Goal: Task Accomplishment & Management: Manage account settings

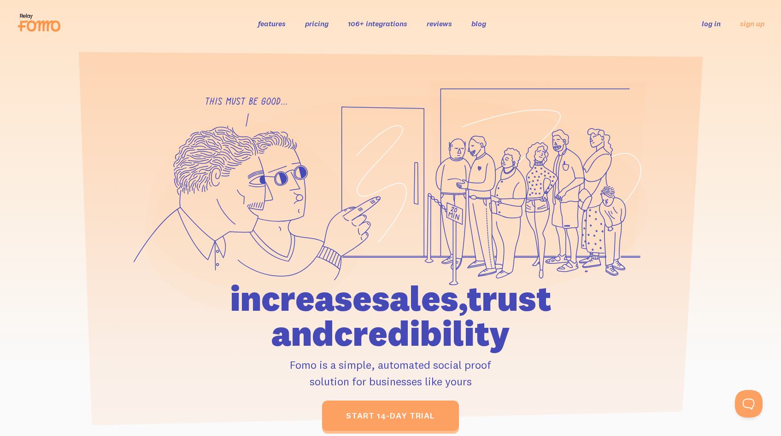
click at [712, 24] on link "log in" at bounding box center [711, 23] width 19 height 9
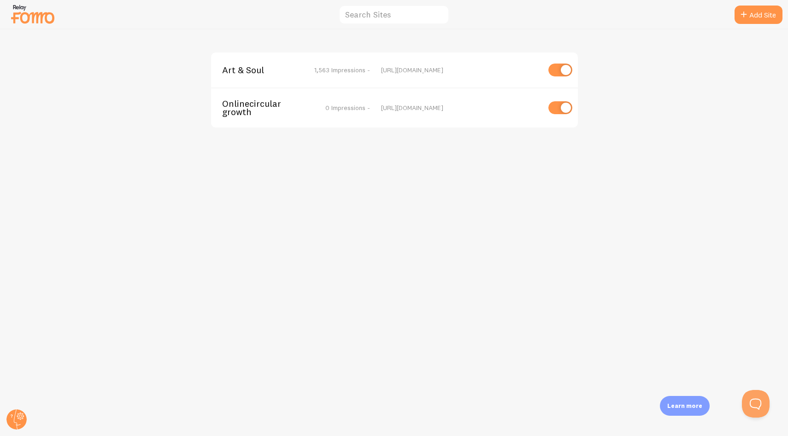
click at [411, 199] on div "Art & Soul 1,563 Impressions - https://www.artsoul.studio Onlinecirculargrowth …" at bounding box center [393, 232] width 787 height 407
click at [247, 70] on span "Art & Soul" at bounding box center [259, 70] width 74 height 8
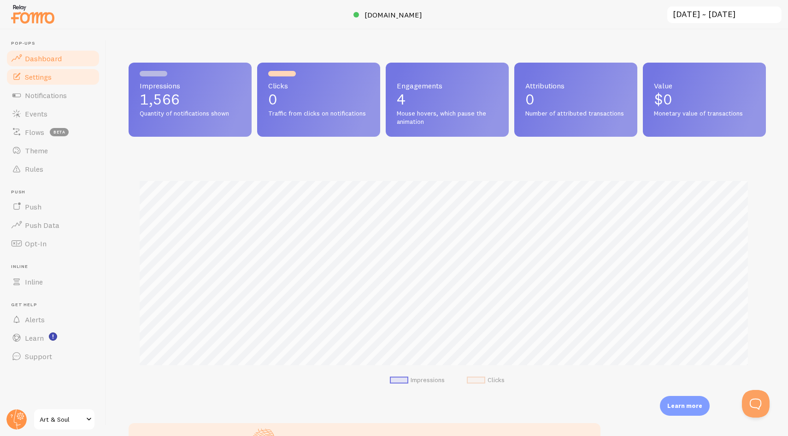
click at [41, 82] on link "Settings" at bounding box center [53, 77] width 95 height 18
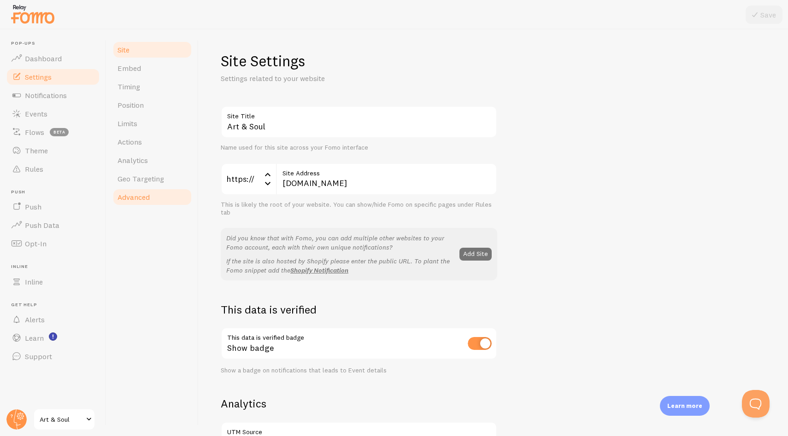
click at [145, 200] on span "Advanced" at bounding box center [133, 197] width 32 height 9
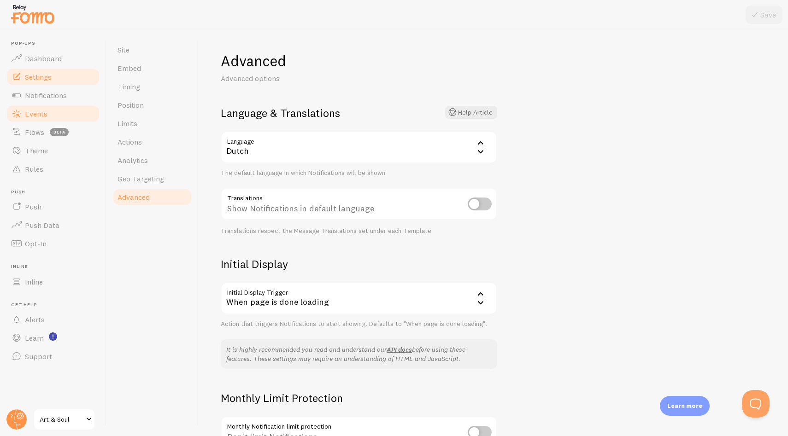
click at [45, 108] on link "Events" at bounding box center [53, 114] width 95 height 18
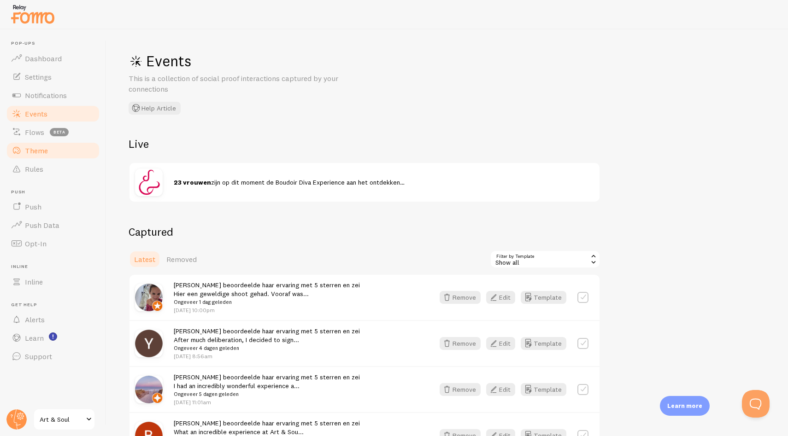
click at [41, 146] on span "Theme" at bounding box center [36, 150] width 23 height 9
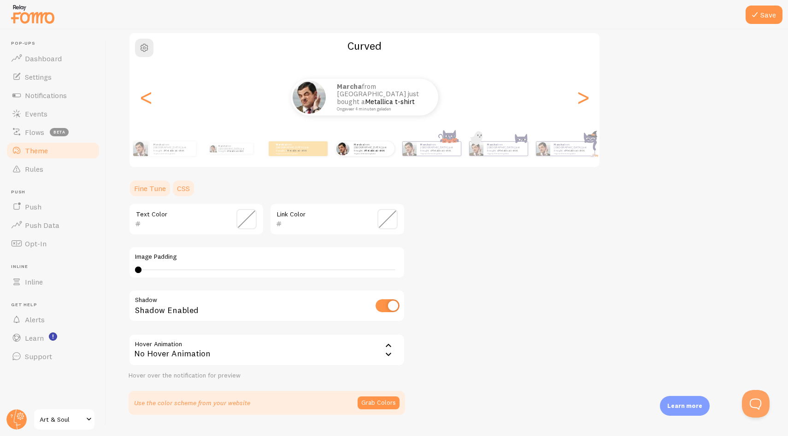
click at [185, 191] on link "CSS" at bounding box center [183, 188] width 24 height 18
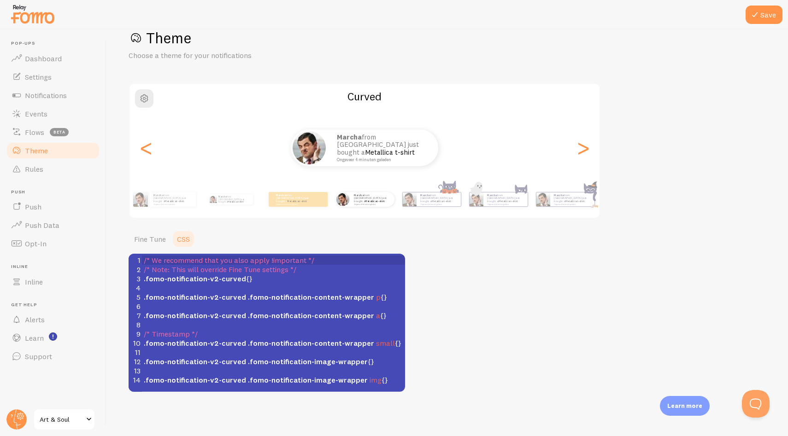
click at [507, 302] on div "Theme Choose a theme for your notifications Curved Marcha from The Netherlands …" at bounding box center [447, 211] width 637 height 364
click at [144, 99] on span "button" at bounding box center [144, 98] width 11 height 11
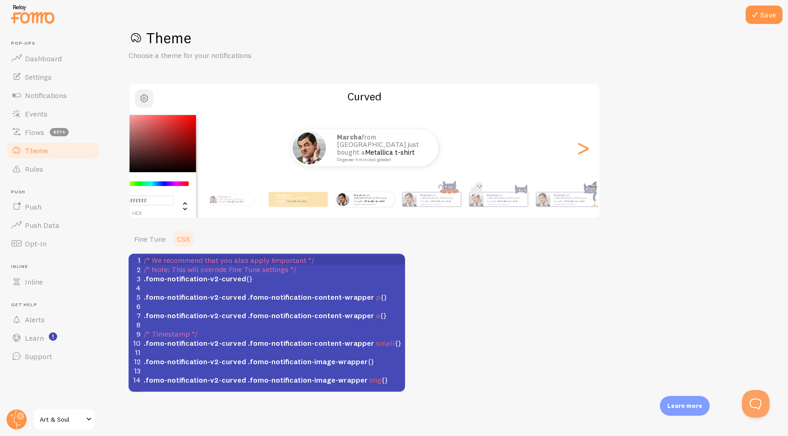
click at [144, 99] on span "button" at bounding box center [144, 98] width 11 height 11
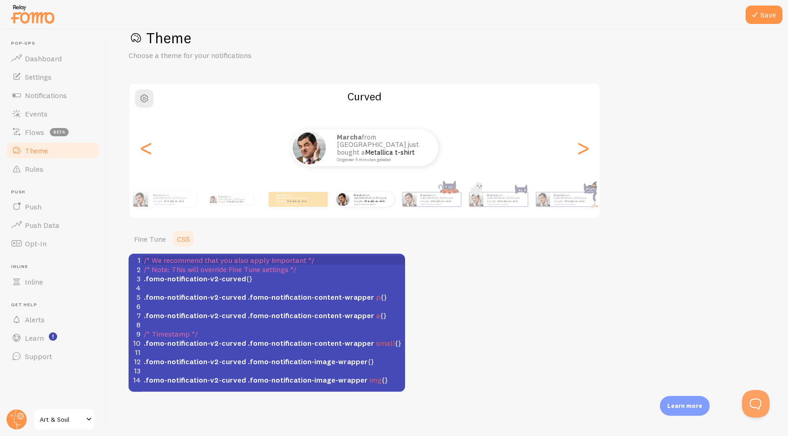
click at [535, 352] on div "Theme Choose a theme for your notifications #FFFFFF hex 255 r 255 g 255 b 0 h 0…" at bounding box center [447, 211] width 637 height 364
click at [158, 72] on div "Theme Choose a theme for your notifications Curved Marcha from The Netherlands …" at bounding box center [447, 211] width 637 height 364
click at [58, 146] on link "Theme" at bounding box center [53, 150] width 95 height 18
click at [38, 145] on link "Theme" at bounding box center [53, 150] width 95 height 18
click at [36, 148] on span "Theme" at bounding box center [36, 150] width 23 height 9
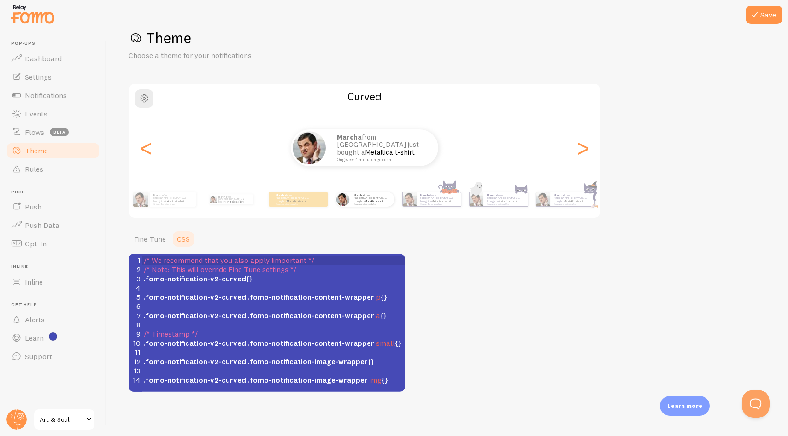
click at [684, 88] on div "Theme Choose a theme for your notifications Curved Marcha from The Netherlands …" at bounding box center [447, 211] width 637 height 364
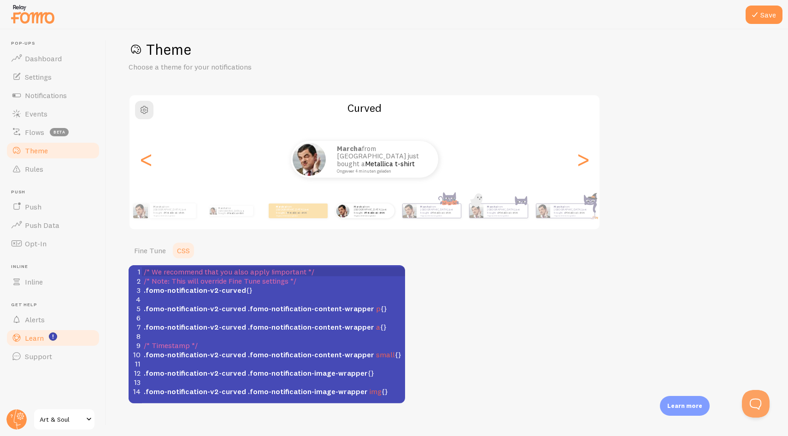
scroll to position [0, 0]
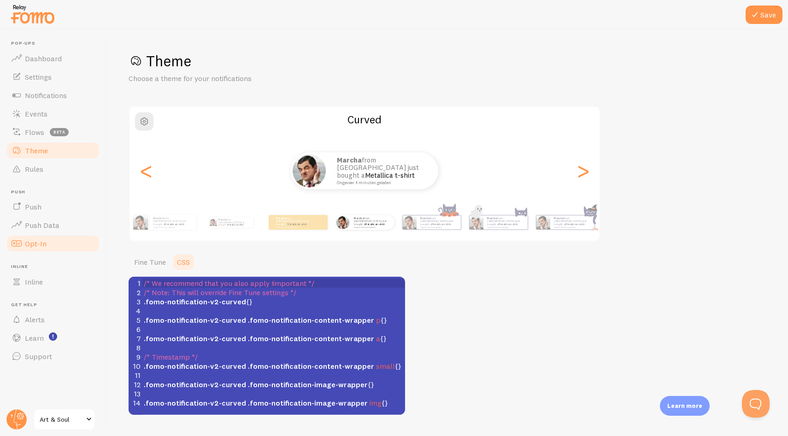
click at [51, 241] on link "Opt-In" at bounding box center [53, 244] width 95 height 18
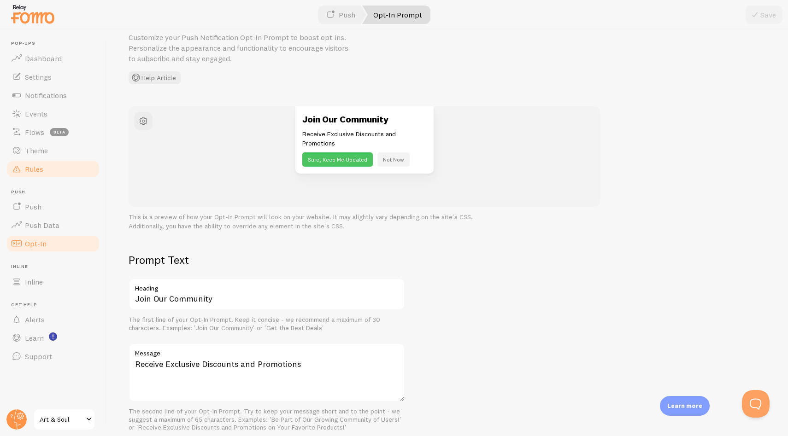
scroll to position [52, 0]
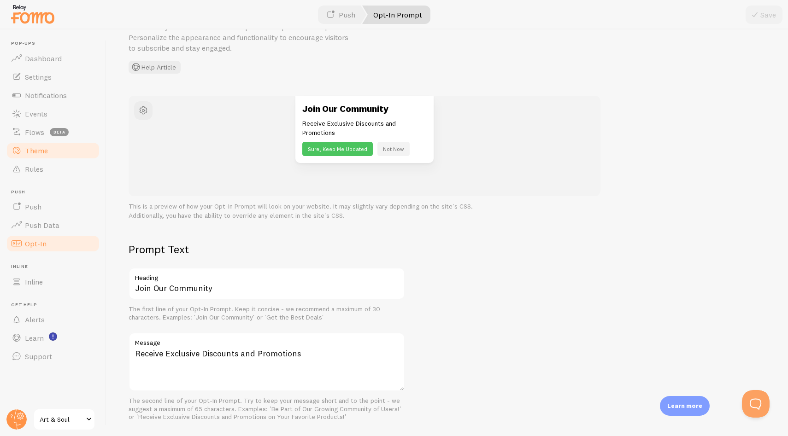
click at [40, 153] on span "Theme" at bounding box center [36, 150] width 23 height 9
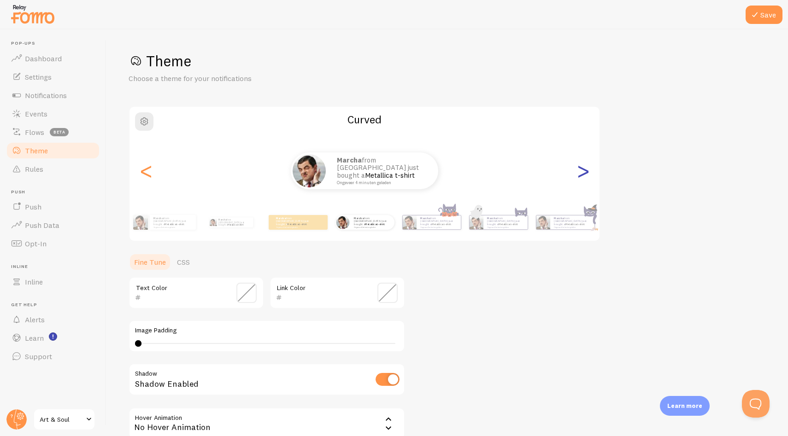
click at [584, 165] on div ">" at bounding box center [582, 171] width 11 height 66
type input "0"
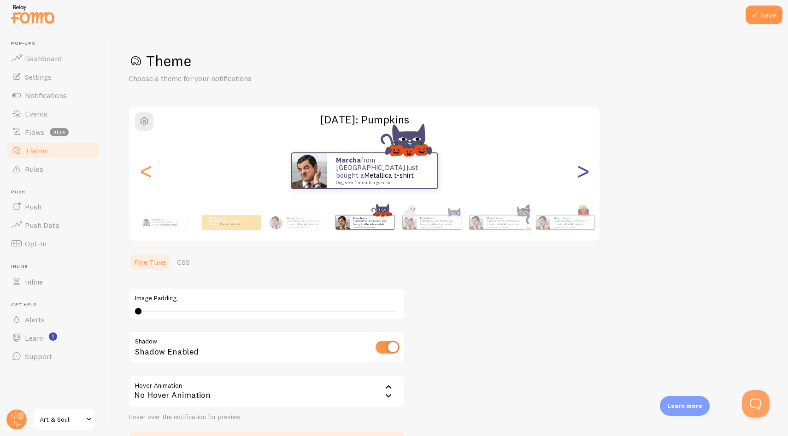
click at [584, 165] on div ">" at bounding box center [582, 171] width 11 height 66
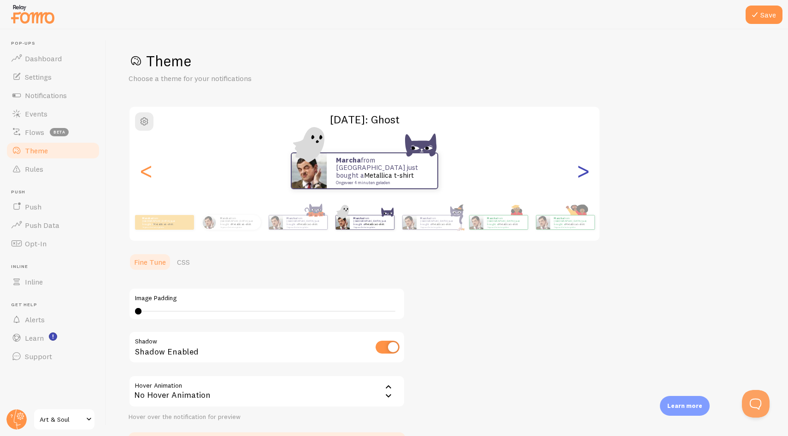
click at [584, 165] on div ">" at bounding box center [582, 171] width 11 height 66
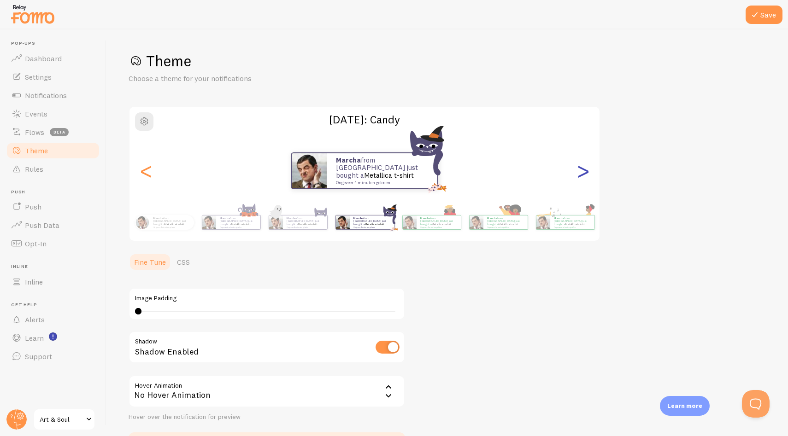
click at [584, 165] on div ">" at bounding box center [582, 171] width 11 height 66
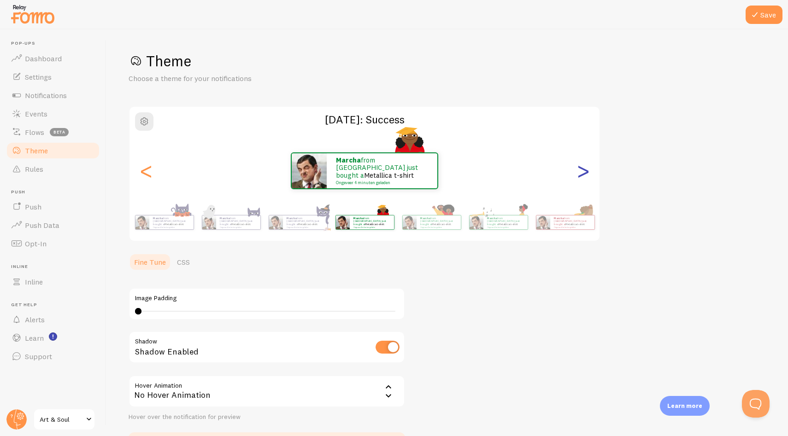
click at [584, 165] on div ">" at bounding box center [582, 171] width 11 height 66
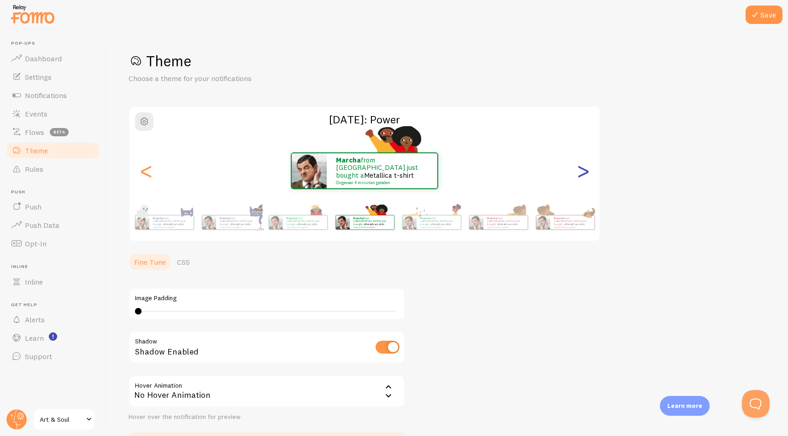
click at [584, 165] on div ">" at bounding box center [582, 171] width 11 height 66
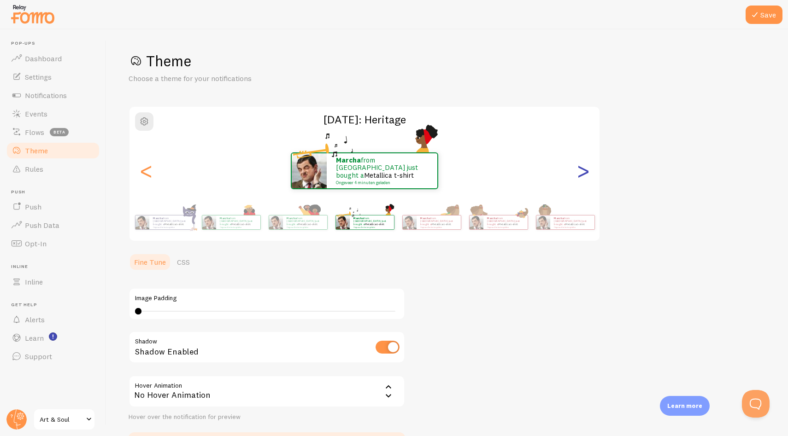
click at [584, 165] on div ">" at bounding box center [582, 171] width 11 height 66
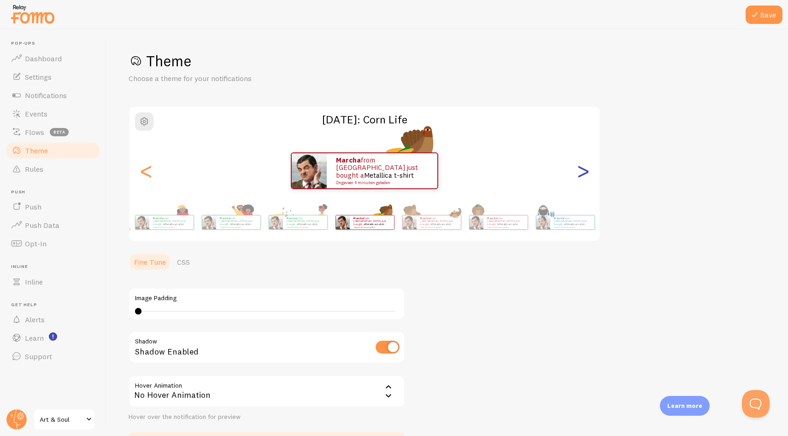
click at [584, 165] on div ">" at bounding box center [582, 171] width 11 height 66
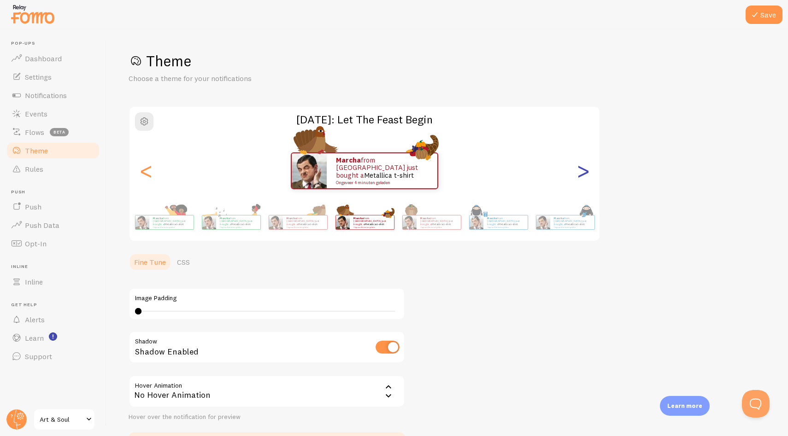
click at [584, 165] on div ">" at bounding box center [582, 171] width 11 height 66
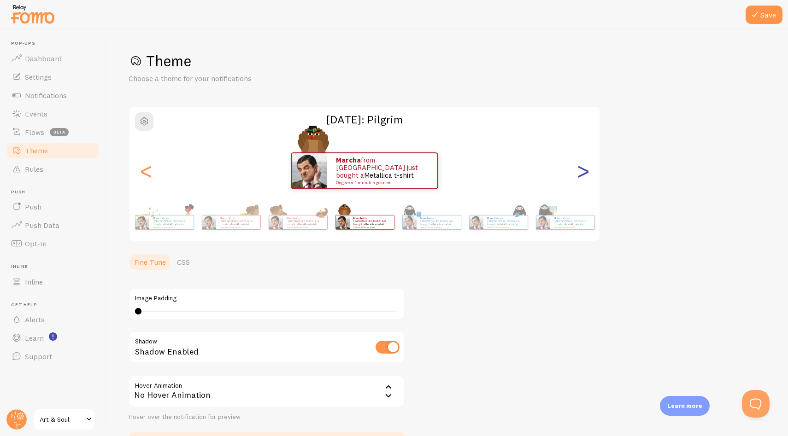
click at [584, 165] on div ">" at bounding box center [582, 171] width 11 height 66
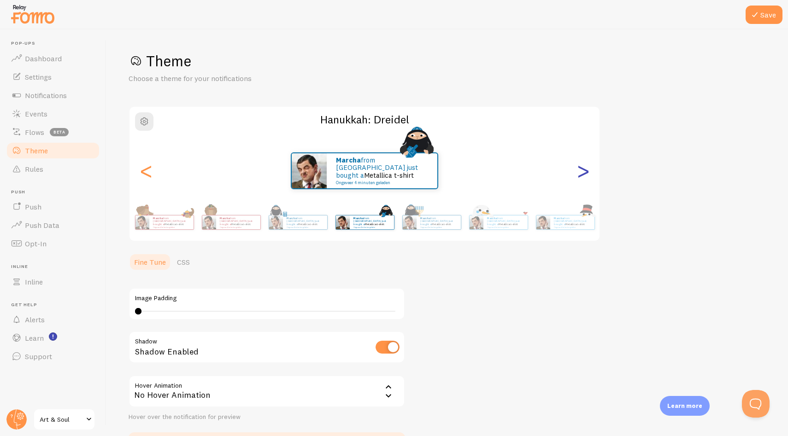
click at [584, 166] on div ">" at bounding box center [582, 171] width 11 height 66
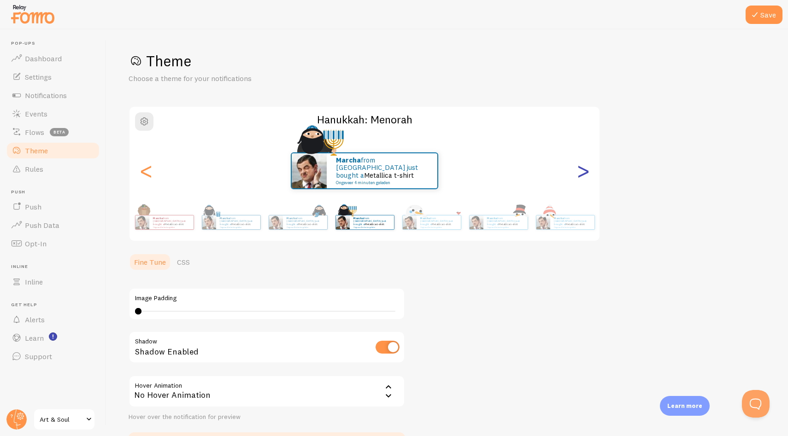
click at [584, 166] on div ">" at bounding box center [582, 171] width 11 height 66
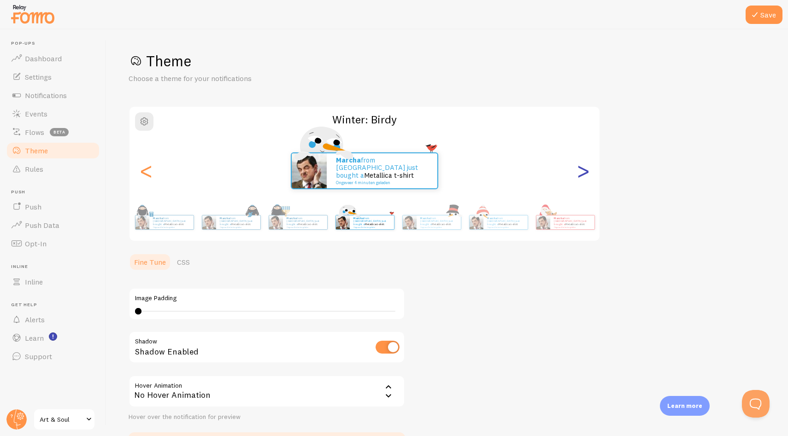
click at [584, 166] on div ">" at bounding box center [582, 171] width 11 height 66
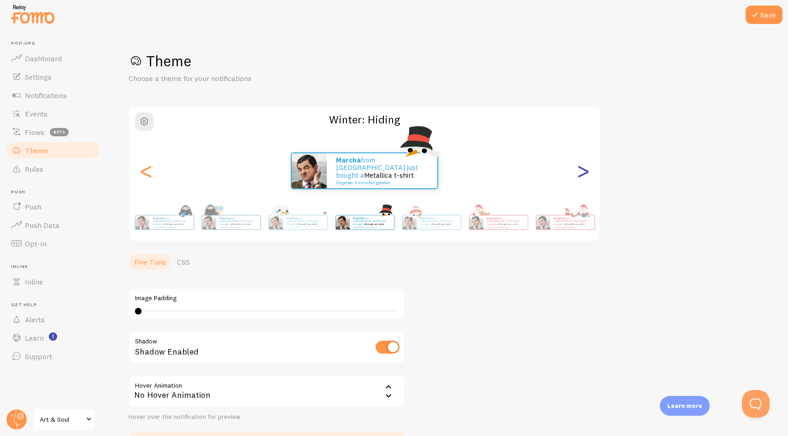
click at [584, 166] on div ">" at bounding box center [582, 171] width 11 height 66
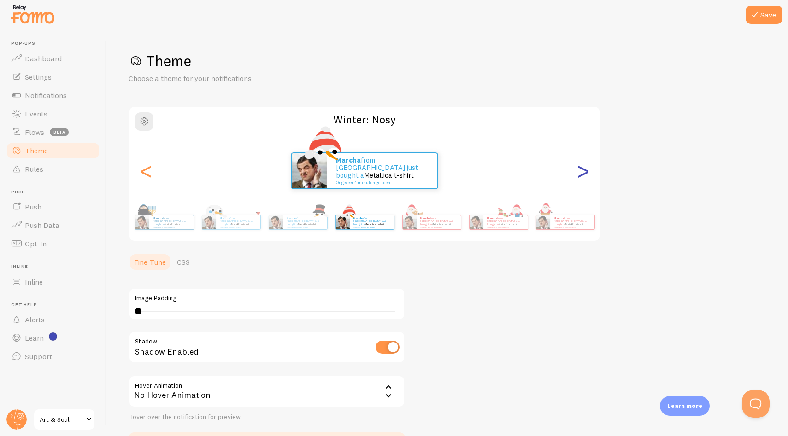
click at [584, 166] on div ">" at bounding box center [582, 171] width 11 height 66
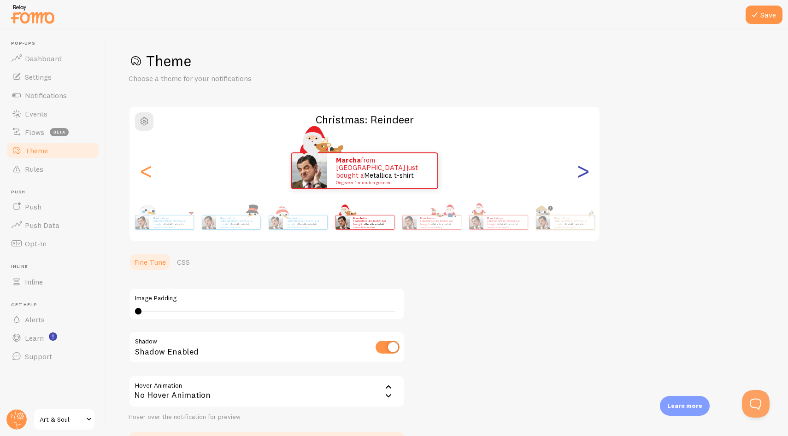
click at [584, 166] on div ">" at bounding box center [582, 171] width 11 height 66
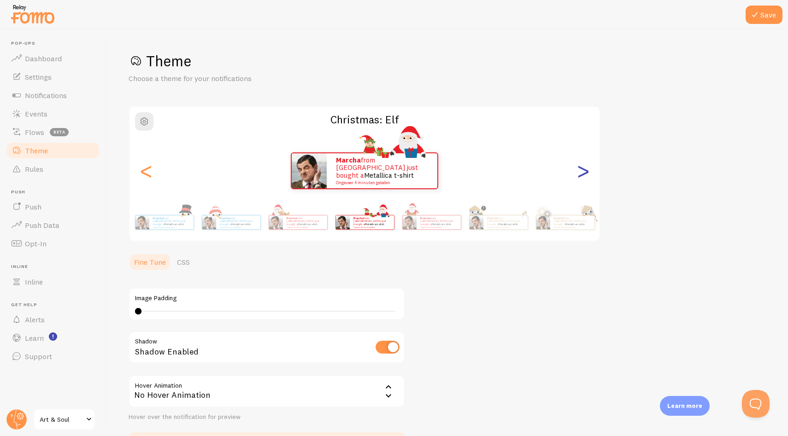
click at [584, 166] on div ">" at bounding box center [582, 171] width 11 height 66
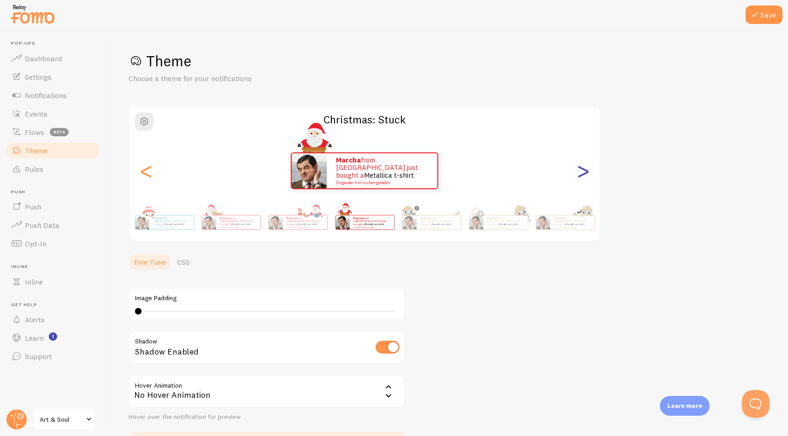
click at [584, 166] on div ">" at bounding box center [582, 171] width 11 height 66
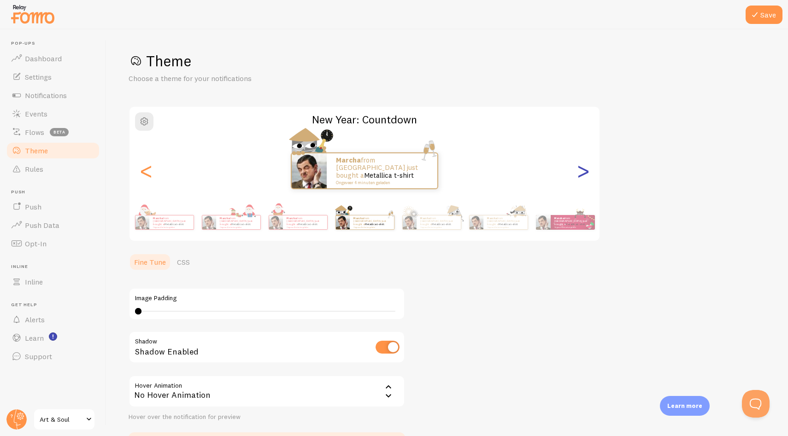
click at [584, 166] on div ">" at bounding box center [582, 171] width 11 height 66
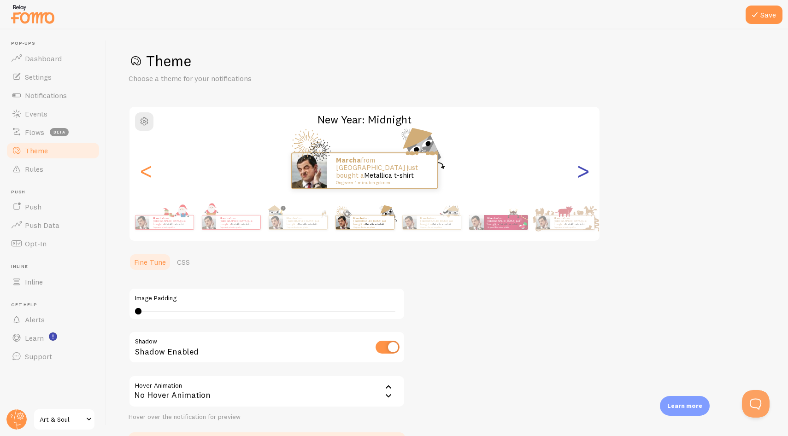
click at [584, 166] on div ">" at bounding box center [582, 171] width 11 height 66
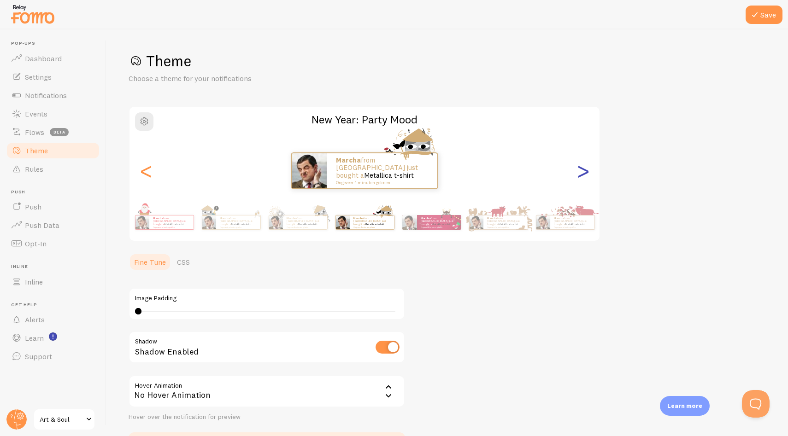
click at [584, 166] on div ">" at bounding box center [582, 171] width 11 height 66
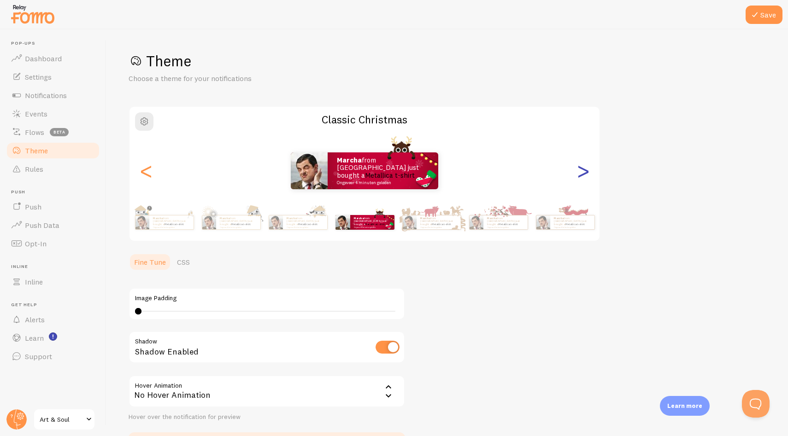
click at [584, 166] on div ">" at bounding box center [582, 171] width 11 height 66
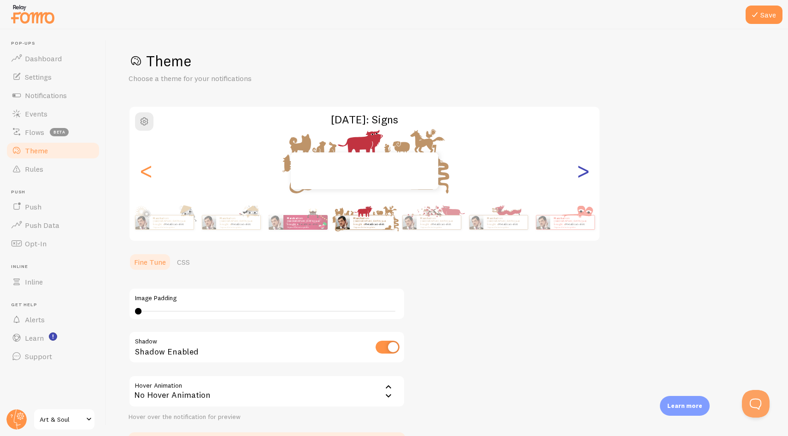
click at [584, 166] on div ">" at bounding box center [582, 171] width 11 height 66
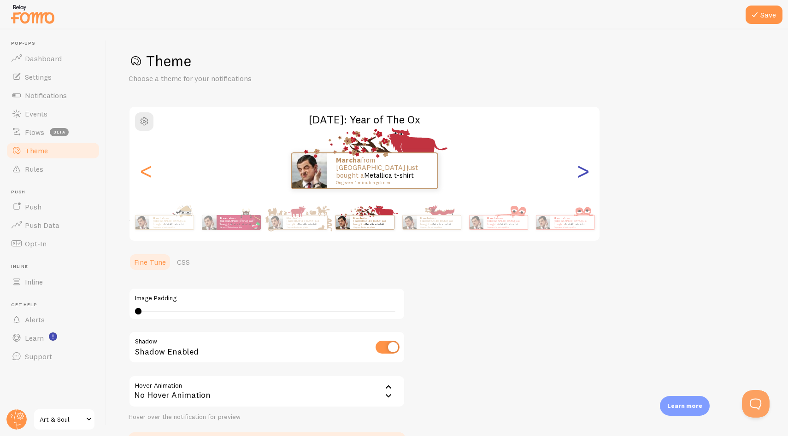
click at [584, 166] on div ">" at bounding box center [582, 171] width 11 height 66
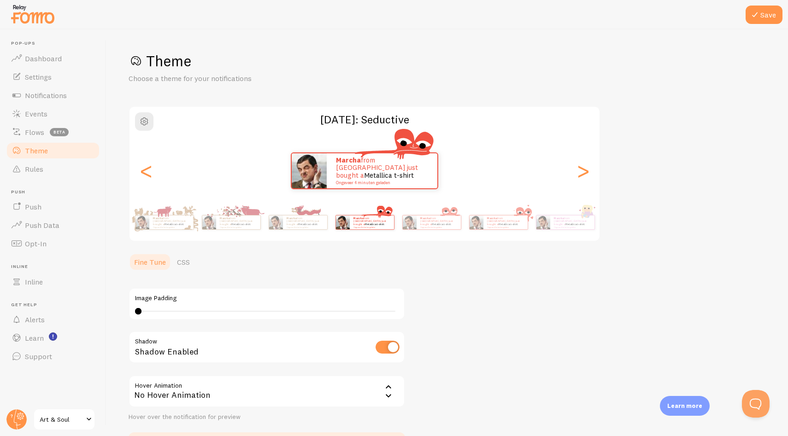
click at [523, 317] on div "Theme Choose a theme for your notifications Valentine's Day: Seductive Marcha f…" at bounding box center [447, 254] width 637 height 405
click at [50, 150] on link "Theme" at bounding box center [53, 150] width 95 height 18
click at [46, 167] on link "Rules" at bounding box center [53, 169] width 95 height 18
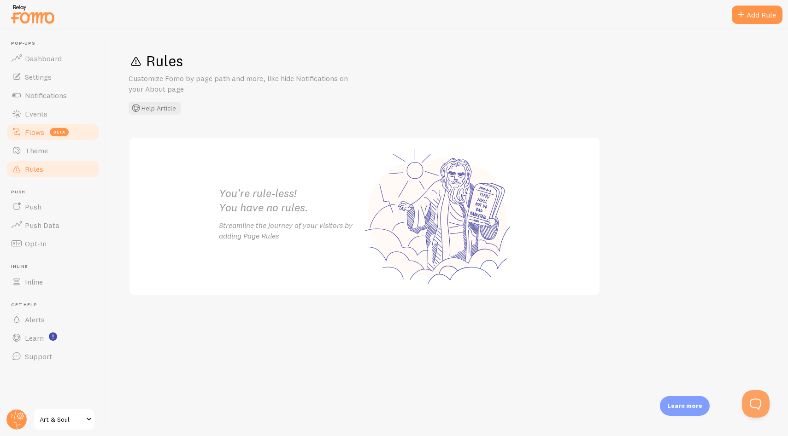
click at [40, 129] on span "Flows" at bounding box center [34, 132] width 19 height 9
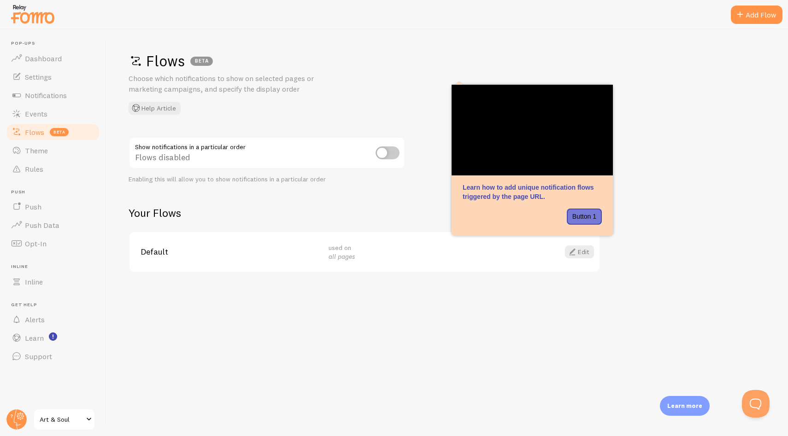
click at [357, 211] on h2 "Your Flows" at bounding box center [365, 213] width 472 height 14
click at [50, 112] on link "Events" at bounding box center [53, 114] width 95 height 18
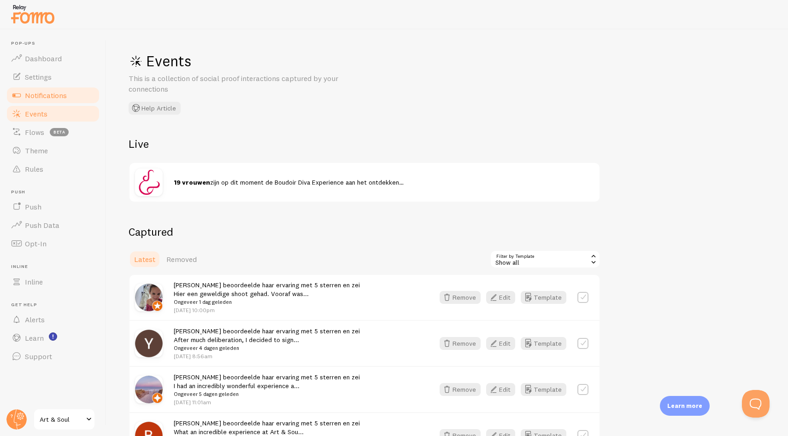
click at [54, 93] on span "Notifications" at bounding box center [46, 95] width 42 height 9
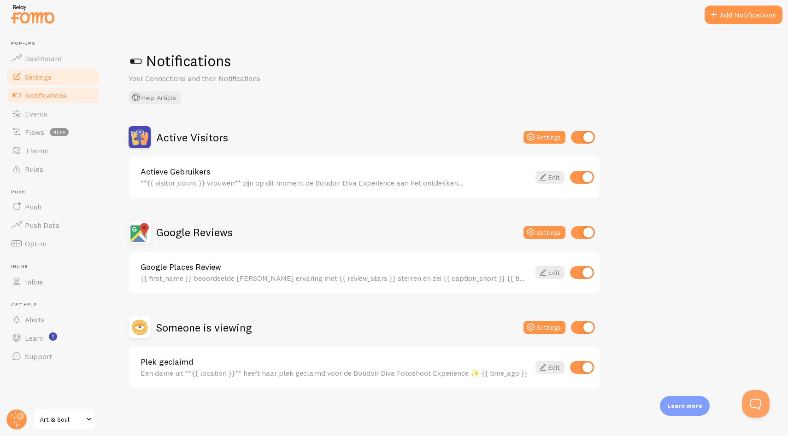
click at [77, 82] on link "Settings" at bounding box center [53, 77] width 95 height 18
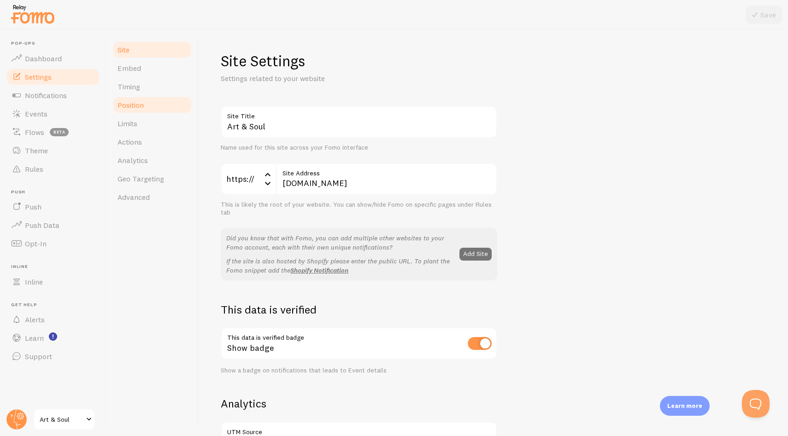
click at [146, 112] on link "Position" at bounding box center [152, 105] width 81 height 18
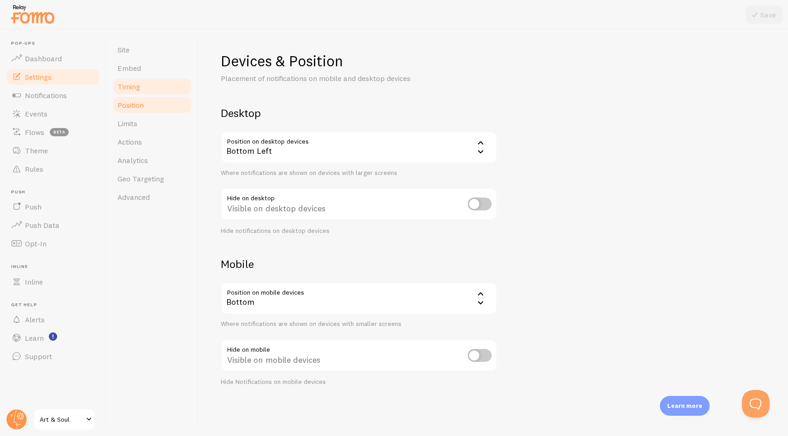
click at [147, 89] on link "Timing" at bounding box center [152, 86] width 81 height 18
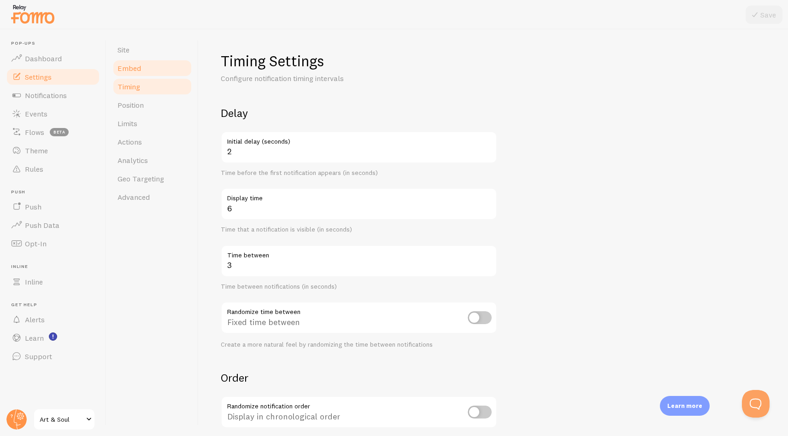
click at [147, 73] on link "Embed" at bounding box center [152, 68] width 81 height 18
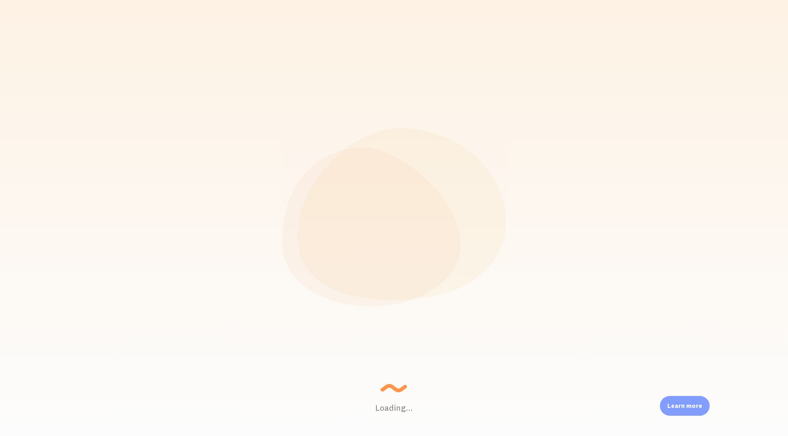
scroll to position [242, 630]
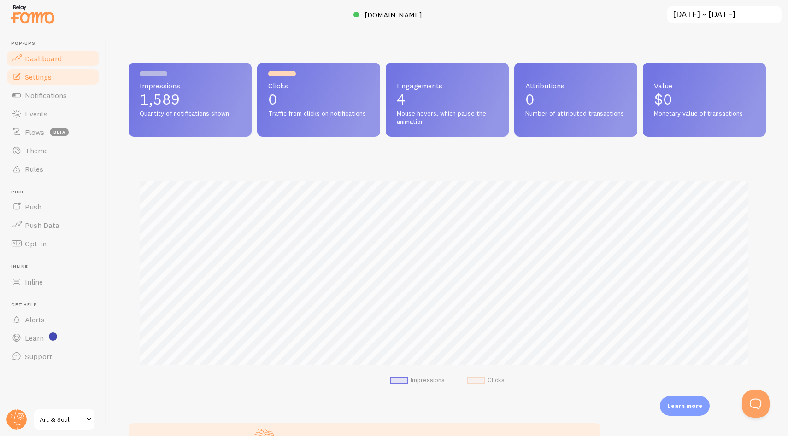
click at [46, 77] on span "Settings" at bounding box center [38, 76] width 27 height 9
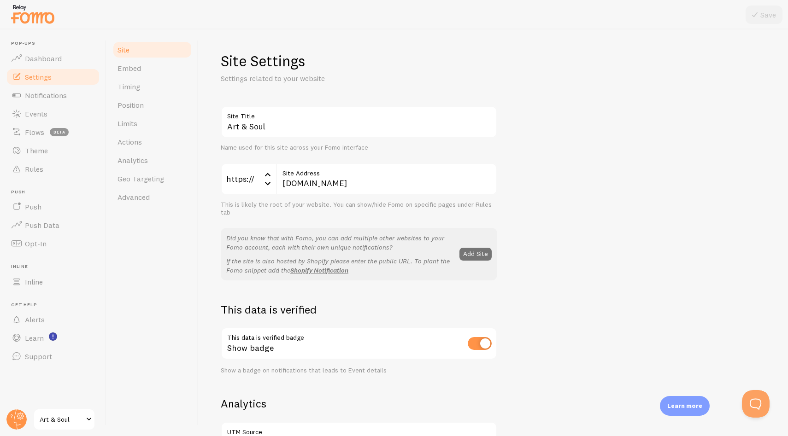
click at [540, 204] on div "Art & Soul Site Title Name used for this site across your Fomo interface https:…" at bounding box center [493, 417] width 545 height 623
click at [56, 93] on span "Notifications" at bounding box center [46, 95] width 42 height 9
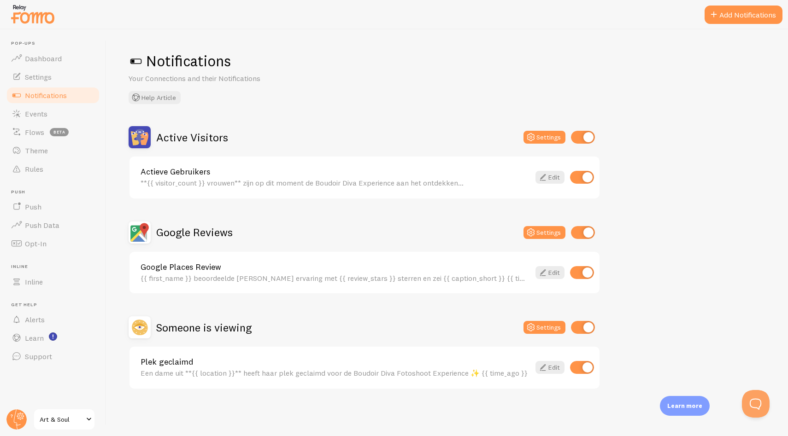
click at [639, 234] on div "Active Visitors Settings Actieve Gebruikers **{{ visitor_count }} vrouwen** zij…" at bounding box center [447, 258] width 637 height 264
click at [235, 260] on div "Google Places Review {{ first_name }} beoordeelde [PERSON_NAME] ervaring met {{…" at bounding box center [364, 273] width 470 height 42
click at [240, 269] on link "Google Places Review" at bounding box center [335, 267] width 389 height 8
click at [293, 361] on link "Plek geclaimd" at bounding box center [335, 362] width 389 height 8
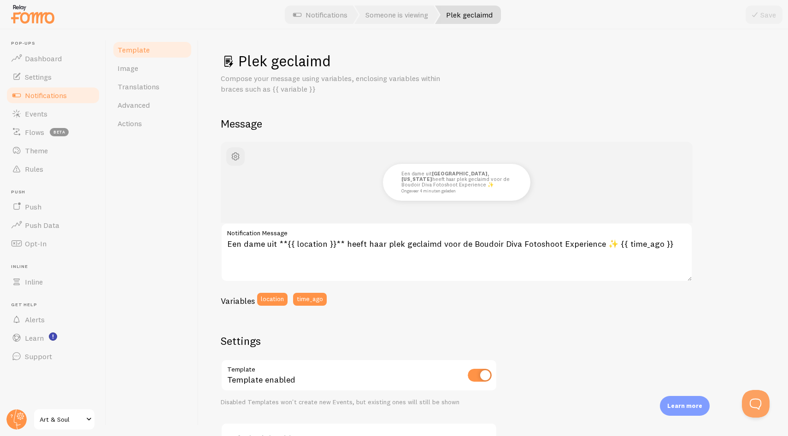
click at [716, 211] on div "Een dame uit [GEOGRAPHIC_DATA], [US_STATE] heeft haar plek geclaimd voor de Bou…" at bounding box center [493, 385] width 545 height 486
click at [441, 343] on h2 "Settings" at bounding box center [359, 341] width 276 height 14
drag, startPoint x: 225, startPoint y: 246, endPoint x: 636, endPoint y: 247, distance: 411.0
click at [636, 247] on textarea "Een dame uit **{{ location }}** heeft haar plek geclaimd voor de Boudoir Diva F…" at bounding box center [457, 252] width 472 height 59
click at [587, 275] on textarea "Een dame uit **{{ location }}** heeft haar plek geclaimd voor de Boudoir Diva F…" at bounding box center [457, 252] width 472 height 59
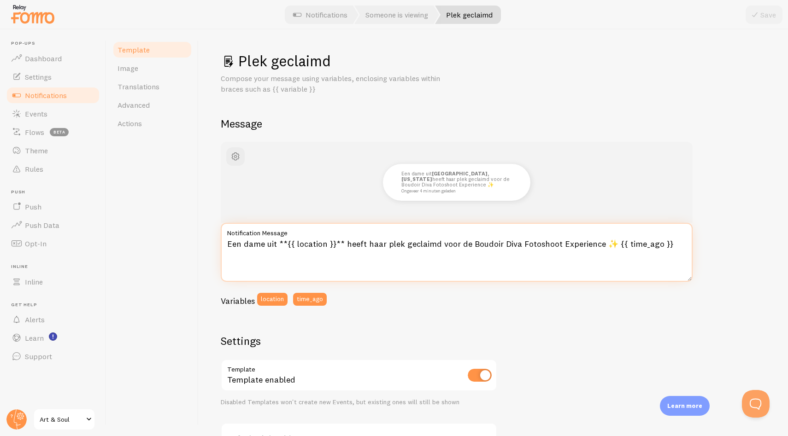
click at [353, 249] on textarea "Een dame uit **{{ location }}** heeft haar plek geclaimd voor de Boudoir Diva F…" at bounding box center [457, 252] width 472 height 59
click at [358, 242] on textarea "Een dame uit **{{ location }}** heeft haar plek geclaimd voor de Boudoir Diva F…" at bounding box center [457, 252] width 472 height 59
click at [448, 298] on div "Variables location time_ago" at bounding box center [457, 302] width 472 height 19
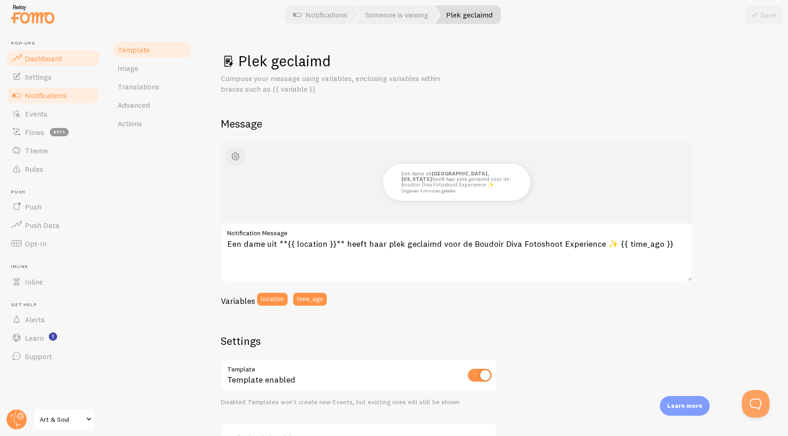
click at [47, 56] on span "Dashboard" at bounding box center [43, 58] width 37 height 9
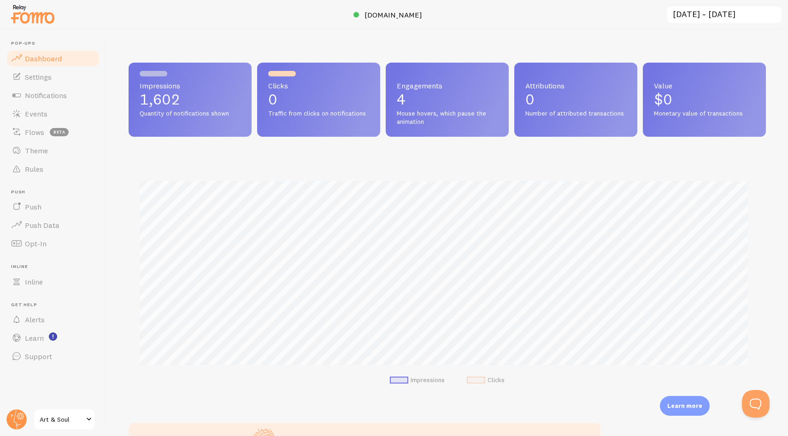
scroll to position [242, 630]
click at [432, 39] on div "Impressions 1,602 Quantity of notifications shown Clicks 0 Traffic from clicks …" at bounding box center [446, 232] width 681 height 407
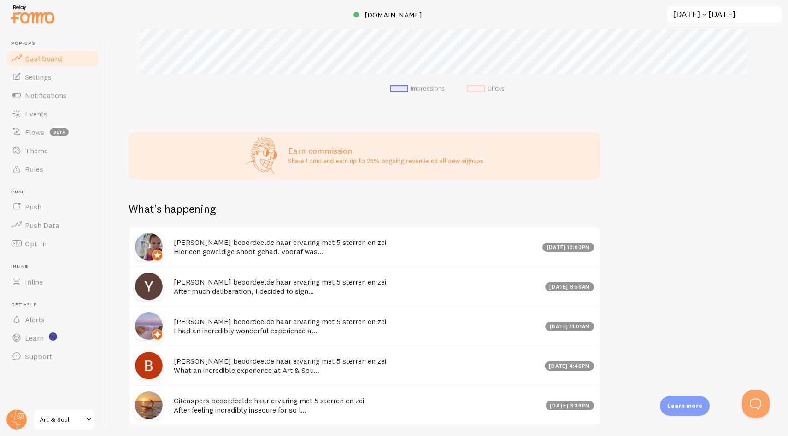
click at [705, 224] on div "Impressions 1,602 Quantity of notifications shown Clicks 0 Traffic from clicks …" at bounding box center [446, 232] width 681 height 407
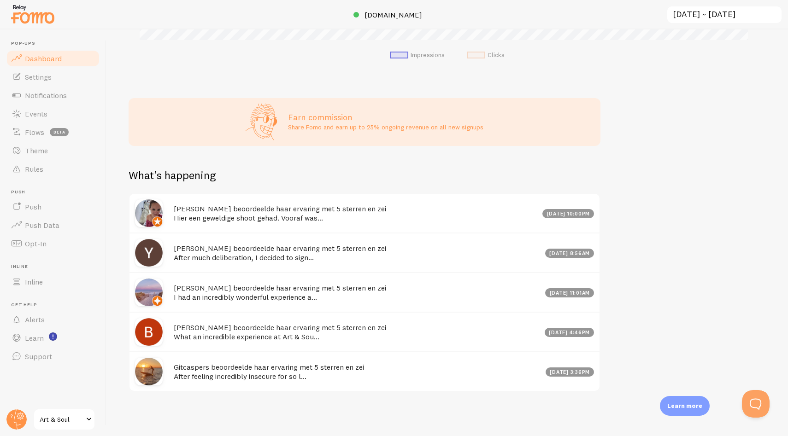
scroll to position [0, 0]
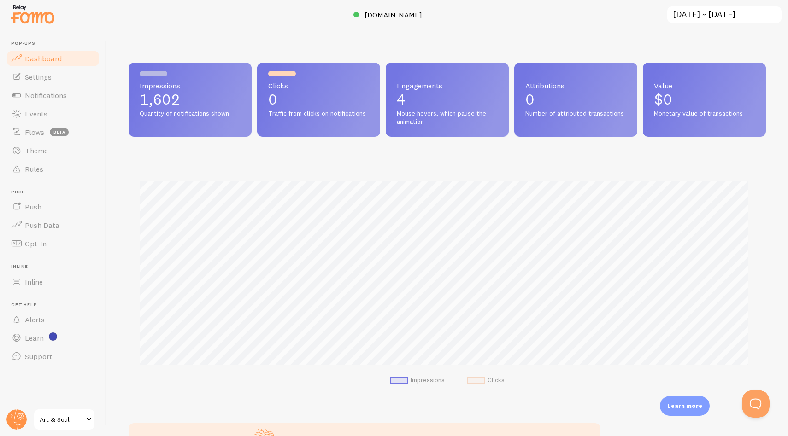
click at [36, 378] on header "Pop-ups Dashboard Settings Notifications Events Flows beta Theme Rules [GEOGRAP…" at bounding box center [53, 232] width 106 height 407
click at [475, 38] on div "Impressions 1,602 Quantity of notifications shown Clicks 0 Traffic from clicks …" at bounding box center [446, 232] width 681 height 407
click at [34, 81] on link "Settings" at bounding box center [53, 77] width 95 height 18
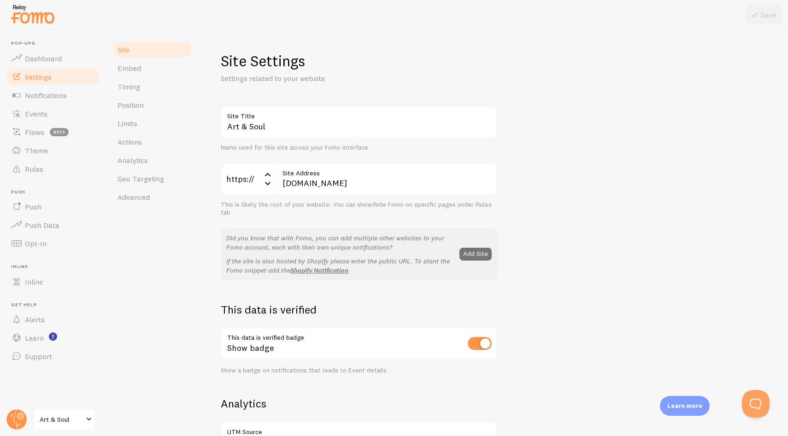
click at [575, 160] on div "Art & Soul Site Title Name used for this site across your Fomo interface https:…" at bounding box center [493, 417] width 545 height 623
click at [139, 145] on span "Actions" at bounding box center [129, 141] width 24 height 9
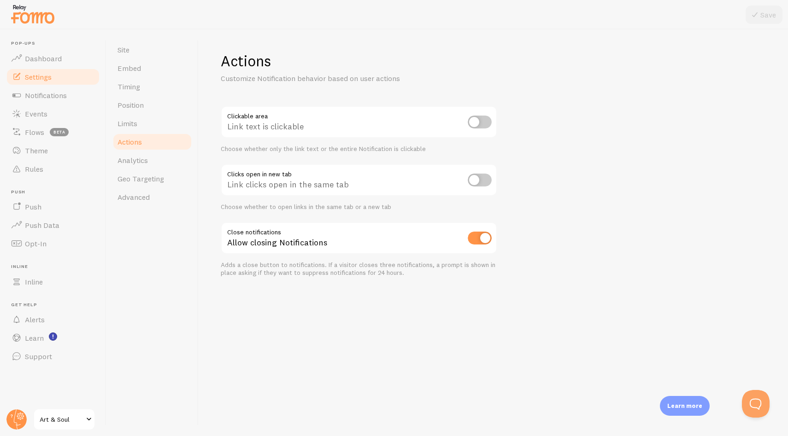
click at [554, 149] on div "Actions Customize Notification behavior based on user actions Clickable area Li…" at bounding box center [493, 232] width 589 height 407
click at [556, 77] on div "Actions Customize Notification behavior based on user actions Clickable area Li…" at bounding box center [493, 232] width 589 height 407
click at [623, 180] on div "Actions Customize Notification behavior based on user actions Clickable area Li…" at bounding box center [493, 232] width 589 height 407
click at [56, 93] on span "Notifications" at bounding box center [46, 95] width 42 height 9
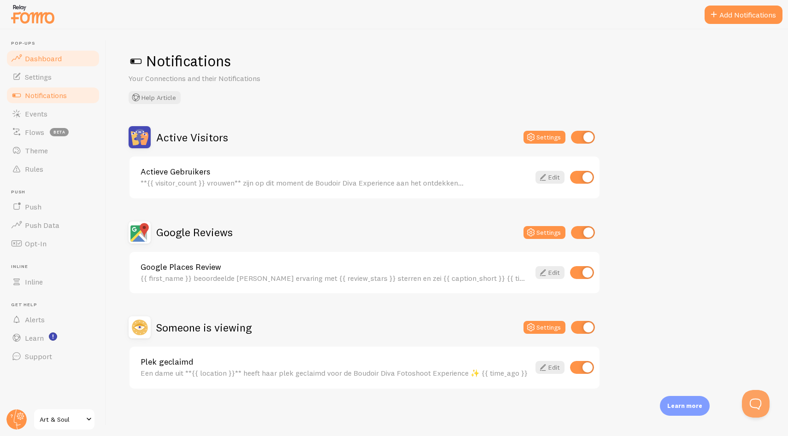
click at [59, 59] on span "Dashboard" at bounding box center [43, 58] width 37 height 9
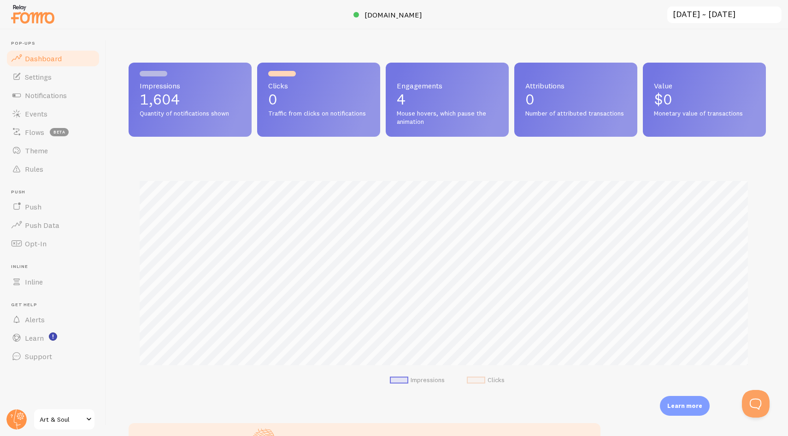
scroll to position [242, 630]
click at [469, 36] on div "Impressions 1,604 Quantity of notifications shown Clicks 0 Traffic from clicks …" at bounding box center [446, 232] width 681 height 407
click at [499, 30] on div "Impressions 1,604 Quantity of notifications shown Clicks 0 Traffic from clicks …" at bounding box center [446, 232] width 681 height 407
click at [305, 21] on div at bounding box center [394, 14] width 788 height 29
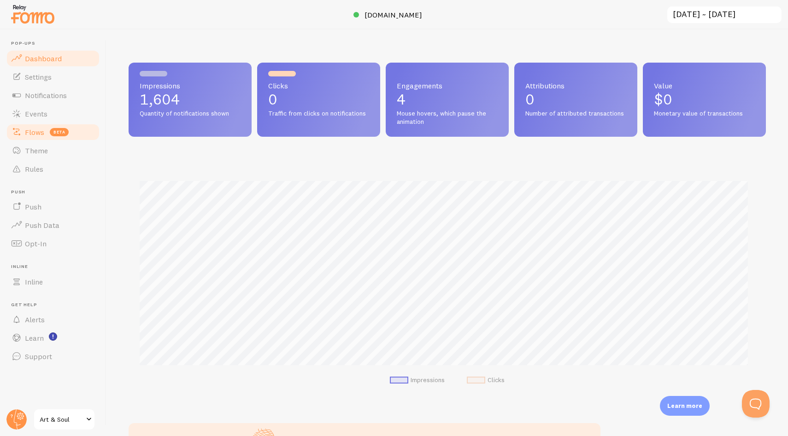
click at [45, 130] on link "Flows beta" at bounding box center [53, 132] width 95 height 18
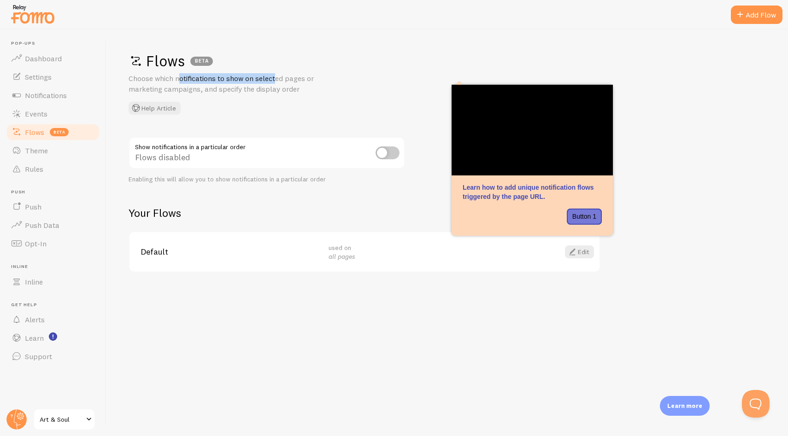
drag, startPoint x: 140, startPoint y: 77, endPoint x: 244, endPoint y: 80, distance: 103.7
click at [238, 80] on p "Choose which notifications to show on selected pages or marketing campaigns, an…" at bounding box center [239, 83] width 221 height 21
click at [257, 81] on p "Choose which notifications to show on selected pages or marketing campaigns, an…" at bounding box center [239, 83] width 221 height 21
drag, startPoint x: 223, startPoint y: 85, endPoint x: 282, endPoint y: 88, distance: 59.5
click at [280, 88] on p "Choose which notifications to show on selected pages or marketing campaigns, an…" at bounding box center [239, 83] width 221 height 21
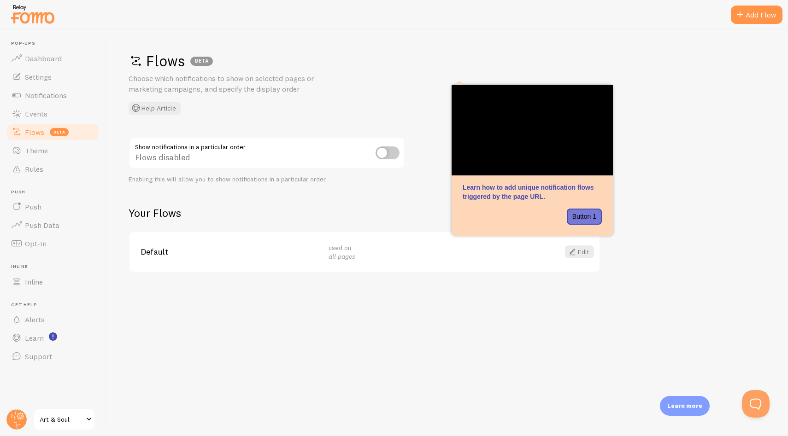
click at [298, 86] on p "Choose which notifications to show on selected pages or marketing campaigns, an…" at bounding box center [239, 83] width 221 height 21
click at [385, 154] on input "checkbox" at bounding box center [388, 153] width 24 height 13
checkbox input "true"
click at [364, 282] on div "Flows BETA Choose which notifications to show on selected pages or marketing ca…" at bounding box center [446, 232] width 681 height 407
click at [140, 246] on div "Default used on all pages Edit" at bounding box center [364, 252] width 470 height 40
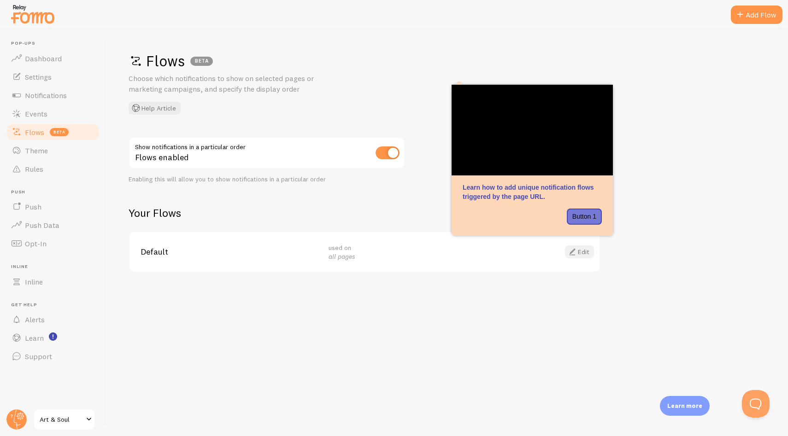
click at [586, 252] on link "Edit" at bounding box center [579, 252] width 29 height 13
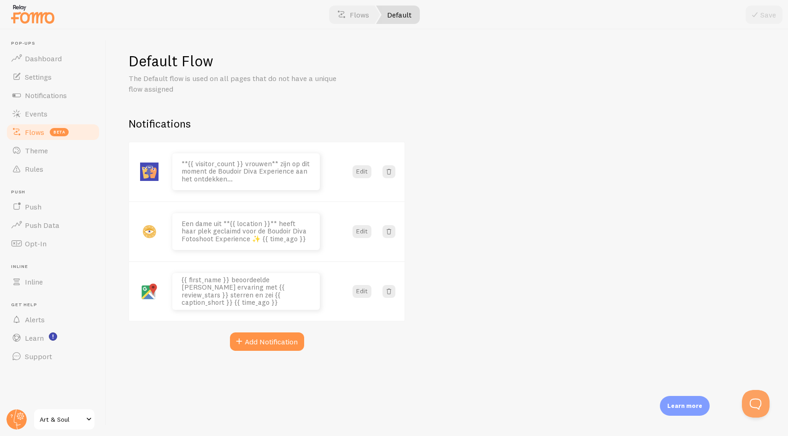
click at [469, 259] on div "Default Flow The Default flow is used on all pages that do not have a unique fl…" at bounding box center [446, 232] width 681 height 407
click at [351, 19] on link "Flows" at bounding box center [353, 15] width 54 height 18
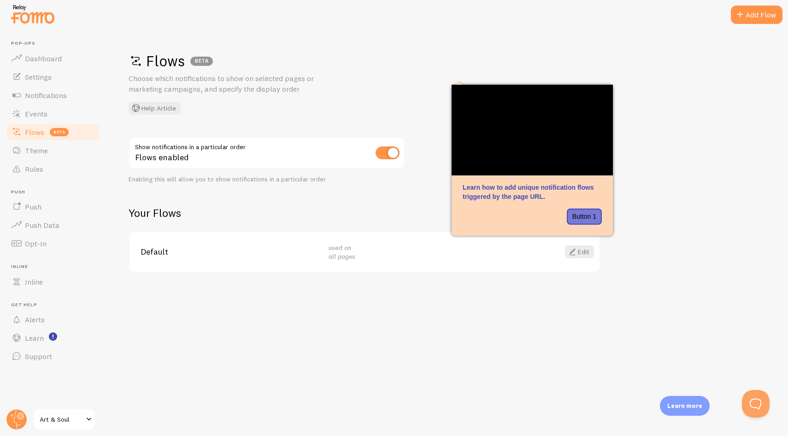
click at [333, 343] on div "Flows BETA Choose which notifications to show on selected pages or marketing ca…" at bounding box center [446, 232] width 681 height 407
click at [697, 77] on div "Flows BETA Choose which notifications to show on selected pages or marketing ca…" at bounding box center [447, 83] width 637 height 63
click at [53, 114] on link "Events" at bounding box center [53, 114] width 95 height 18
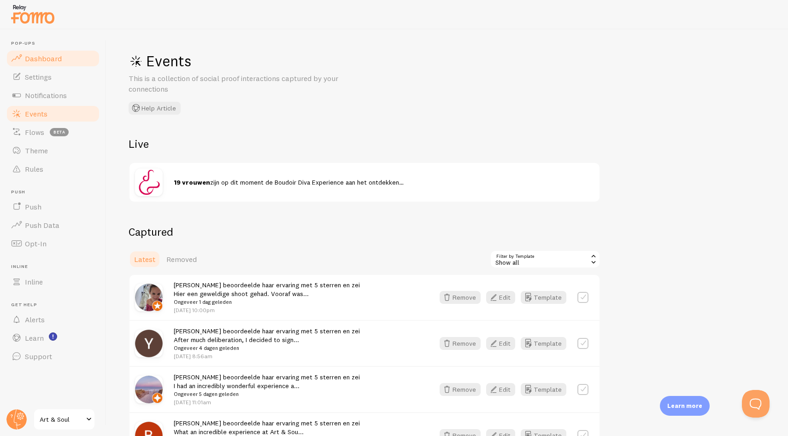
click at [56, 53] on link "Dashboard" at bounding box center [53, 58] width 95 height 18
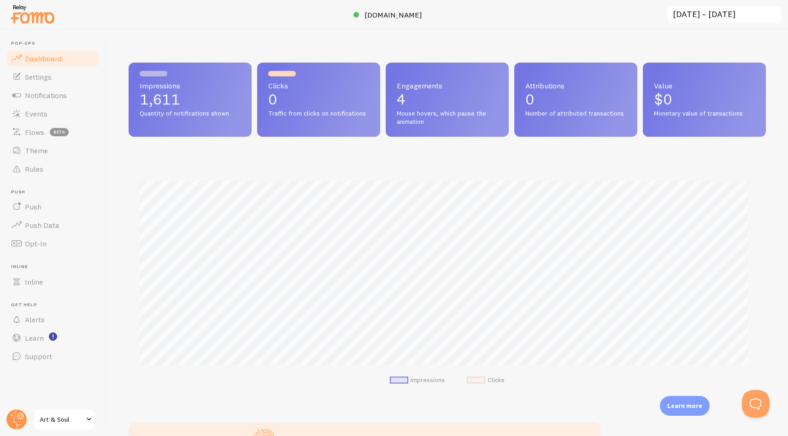
scroll to position [242, 630]
click at [468, 41] on div "Impressions 1,611 Quantity of notifications shown Clicks 0 Traffic from clicks …" at bounding box center [446, 232] width 681 height 407
click at [424, 36] on div "Impressions 1,611 Quantity of notifications shown Clicks 0 Traffic from clicks …" at bounding box center [446, 232] width 681 height 407
click at [41, 55] on span "Dashboard" at bounding box center [43, 58] width 37 height 9
click at [387, 48] on div "Impressions 1,611 Quantity of notifications shown Clicks 0 Traffic from clicks …" at bounding box center [446, 232] width 681 height 407
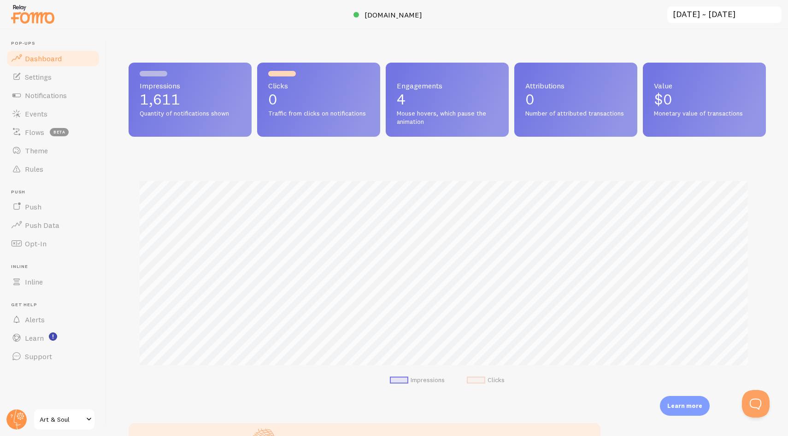
click at [423, 33] on div "Impressions 1,611 Quantity of notifications shown Clicks 0 Traffic from clicks …" at bounding box center [446, 232] width 681 height 407
click at [505, 35] on div "Impressions 1,611 Quantity of notifications shown Clicks 0 Traffic from clicks …" at bounding box center [446, 232] width 681 height 407
click at [483, 46] on div "Impressions 1,611 Quantity of notifications shown Clicks 0 Traffic from clicks …" at bounding box center [446, 232] width 681 height 407
click at [494, 23] on div at bounding box center [394, 14] width 788 height 29
click at [316, 24] on div at bounding box center [394, 14] width 788 height 29
